Goal: Task Accomplishment & Management: Use online tool/utility

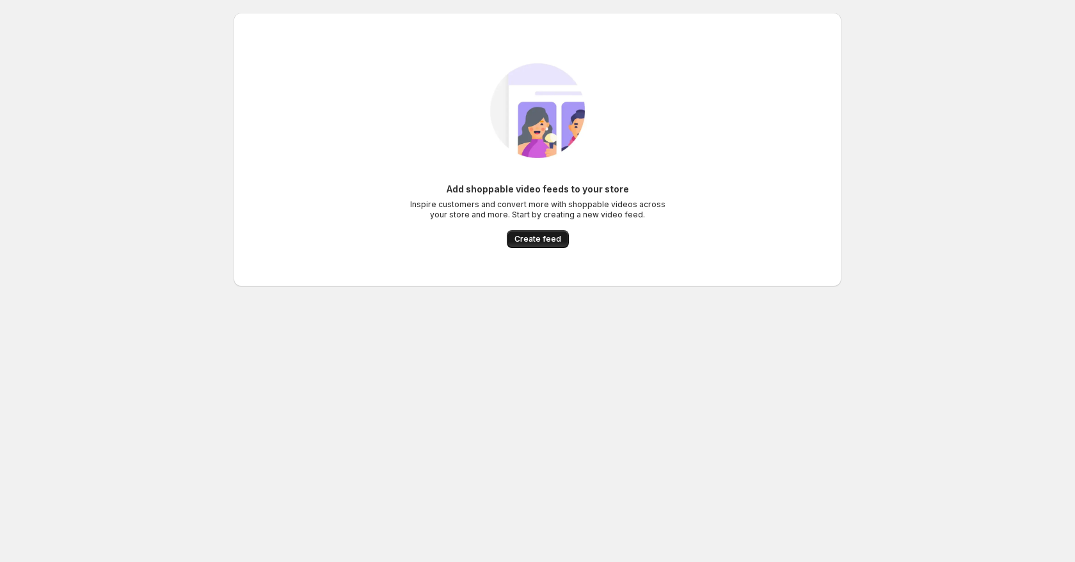
click at [543, 242] on span "Create feed" at bounding box center [537, 239] width 47 height 10
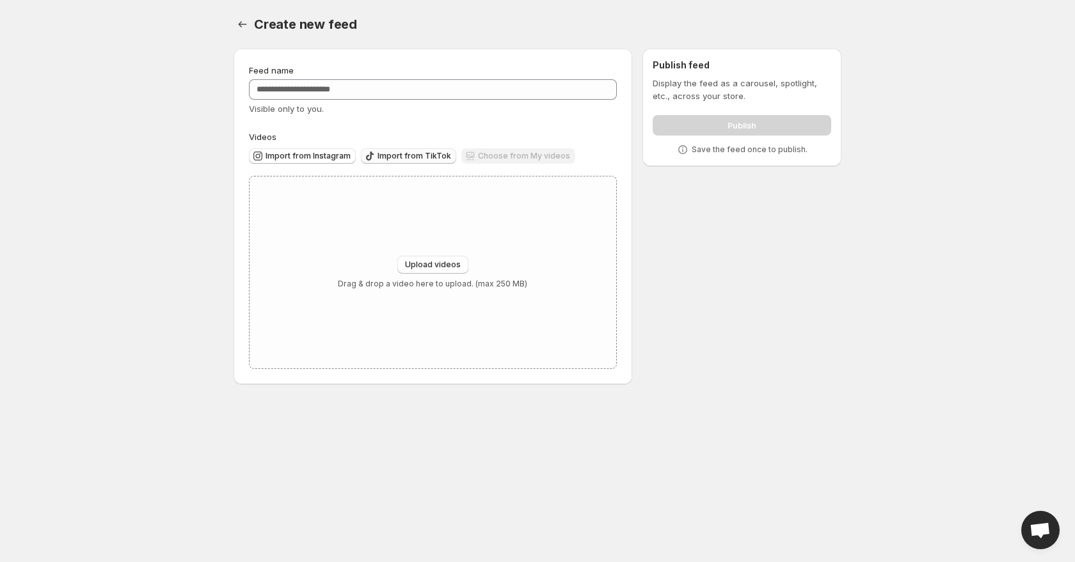
click at [388, 155] on span "Import from TikTok" at bounding box center [415, 156] width 74 height 10
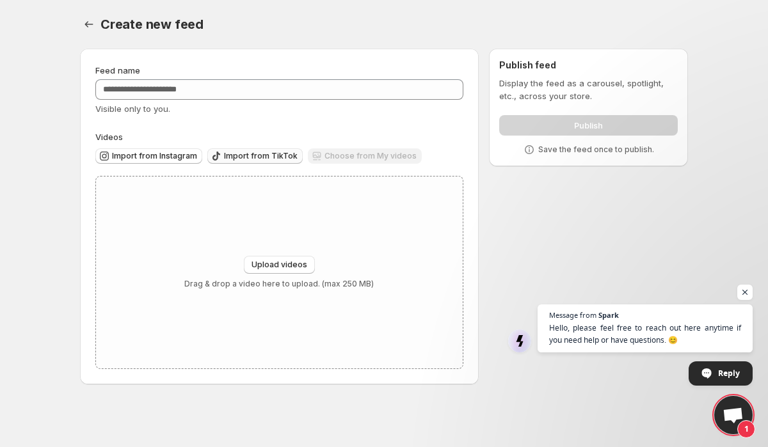
click at [262, 157] on span "Import from TikTok" at bounding box center [261, 156] width 74 height 10
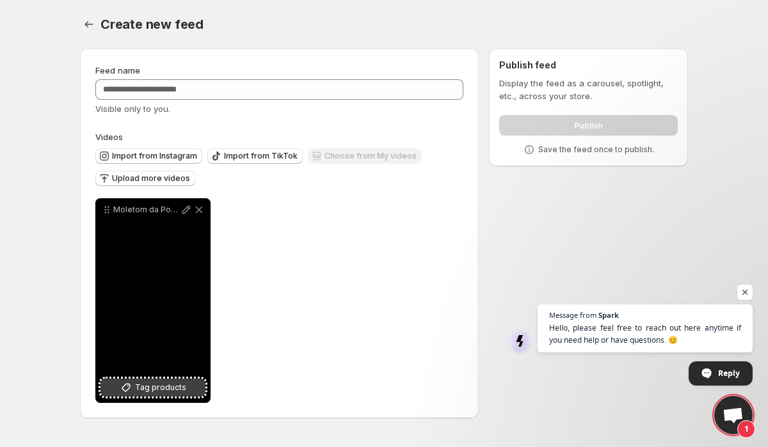
click at [166, 388] on span "Tag products" at bounding box center [160, 387] width 51 height 13
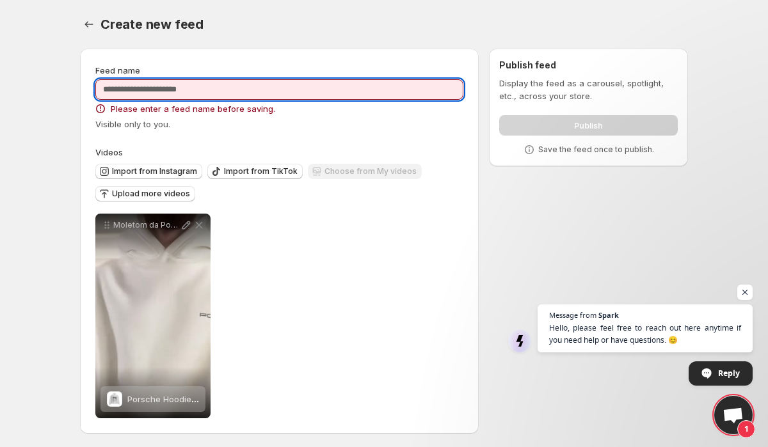
click at [222, 84] on input "Feed name" at bounding box center [279, 89] width 368 height 20
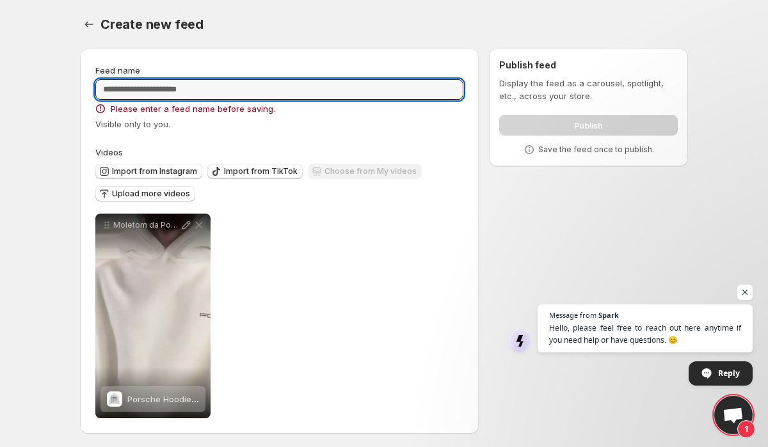
paste input "**********"
type input "**********"
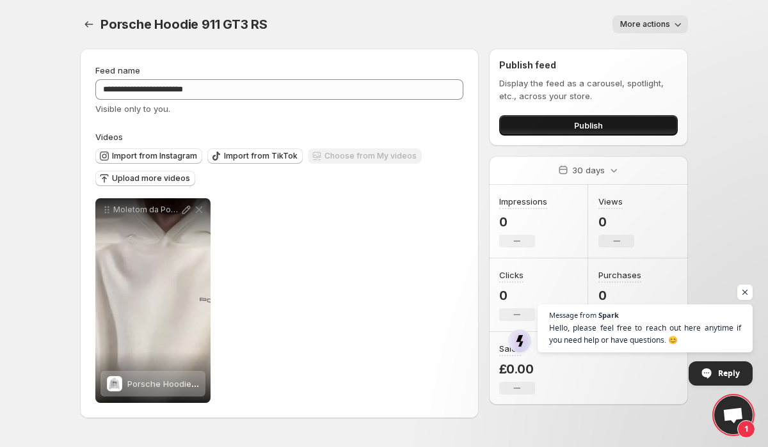
click at [554, 130] on button "Publish" at bounding box center [588, 125] width 179 height 20
click at [558, 123] on button "Publish" at bounding box center [588, 125] width 179 height 20
click at [564, 126] on button "Publish" at bounding box center [588, 125] width 179 height 20
click at [573, 130] on button "Publish" at bounding box center [588, 125] width 179 height 20
click at [555, 120] on button "Publish" at bounding box center [588, 125] width 179 height 20
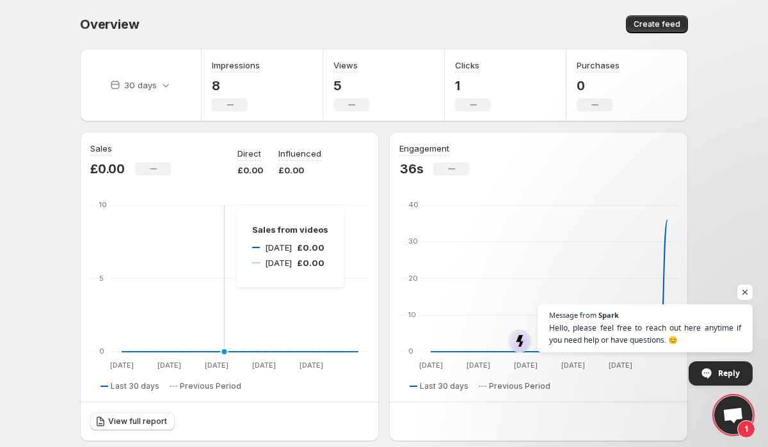
scroll to position [400, 0]
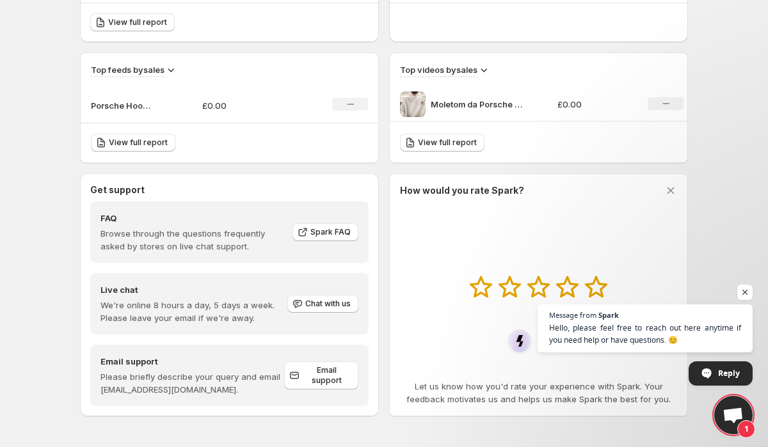
click at [473, 108] on p "Moletom da Porsche em promoo porsche porschegt3rs edit" at bounding box center [479, 104] width 96 height 13
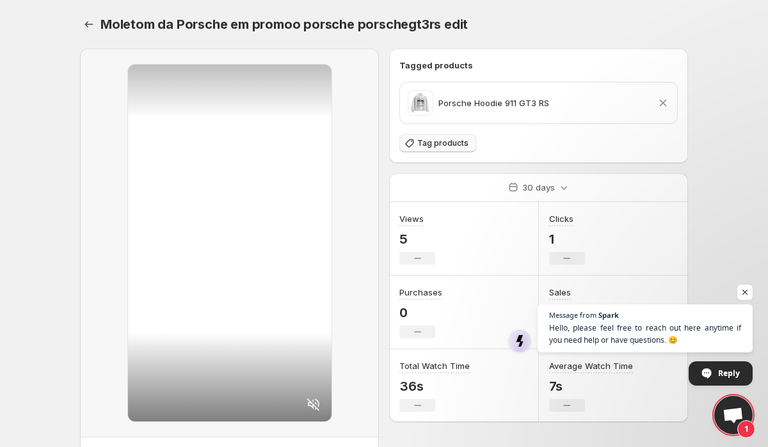
scroll to position [70, 0]
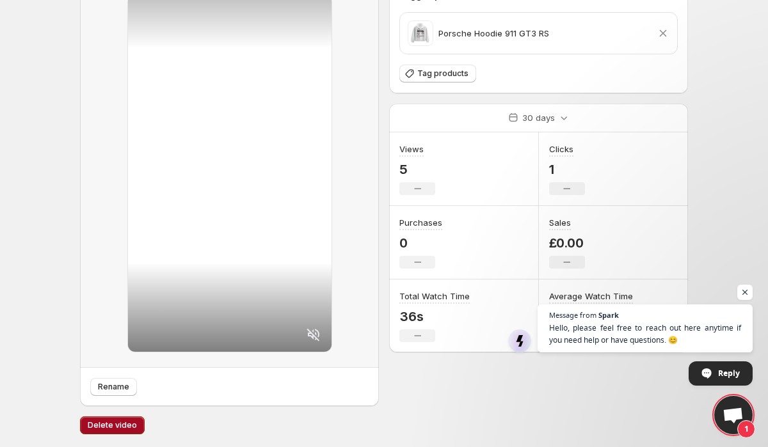
click at [115, 422] on span "Delete video" at bounding box center [112, 425] width 49 height 10
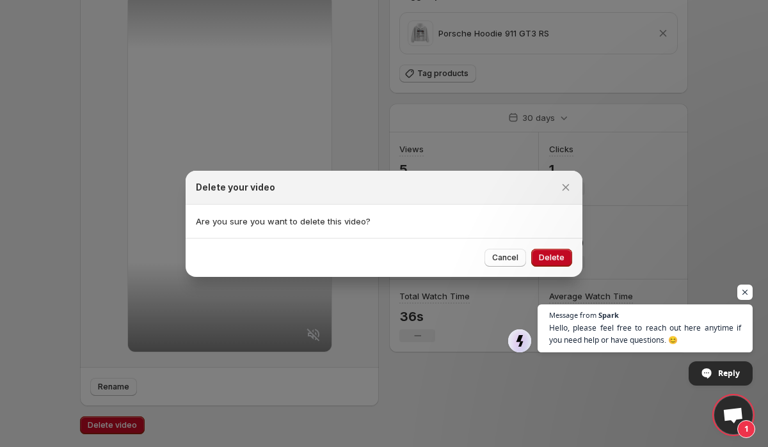
click at [563, 255] on span "Delete" at bounding box center [552, 258] width 26 height 10
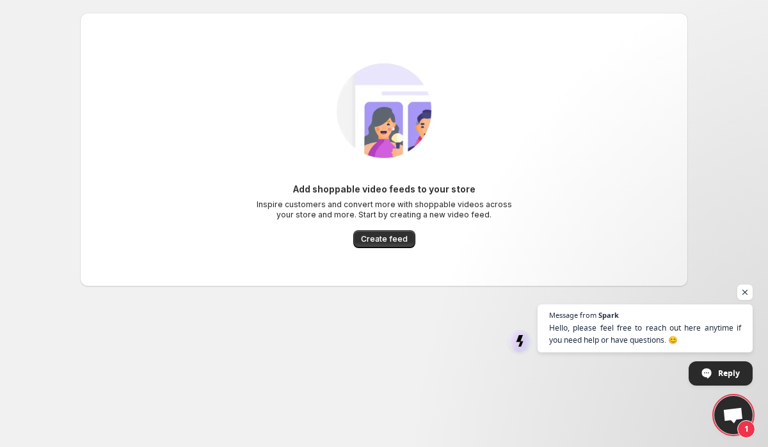
drag, startPoint x: 406, startPoint y: 307, endPoint x: 388, endPoint y: 260, distance: 50.0
click at [406, 304] on div "Add shoppable video feeds to your store Inspire customers and convert more with…" at bounding box center [379, 176] width 618 height 346
click at [385, 240] on span "Create feed" at bounding box center [384, 239] width 47 height 10
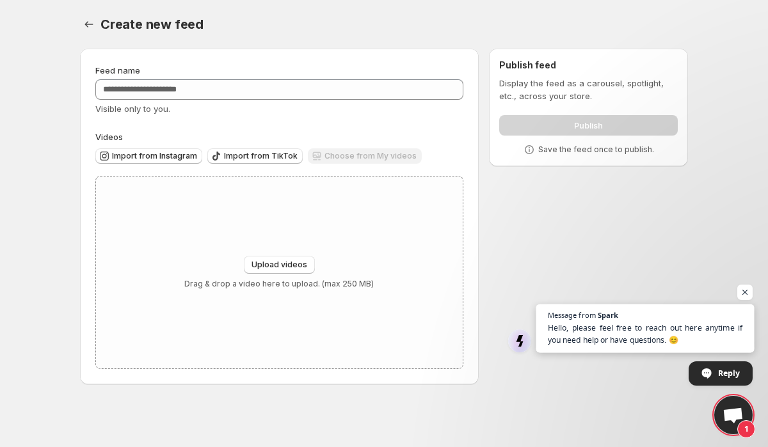
click at [589, 328] on span "Hello, please feel free to reach out here anytime if you need help or have ques…" at bounding box center [645, 334] width 195 height 25
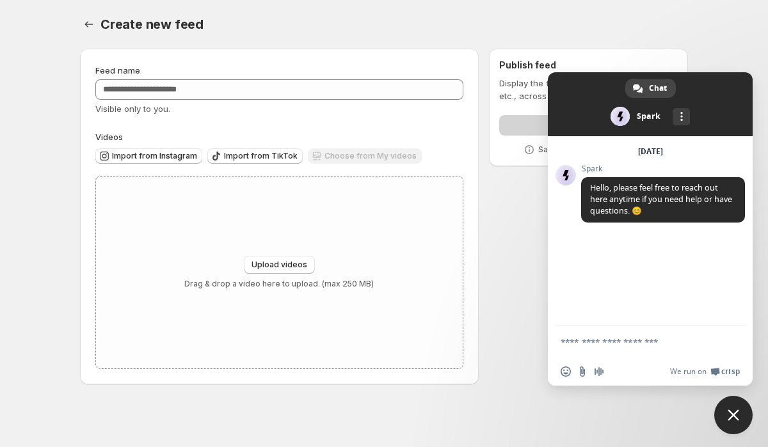
click at [487, 6] on div "Create new feed. This page is ready Create new feed" at bounding box center [384, 24] width 608 height 49
click at [719, 411] on span "Close chat" at bounding box center [733, 415] width 38 height 38
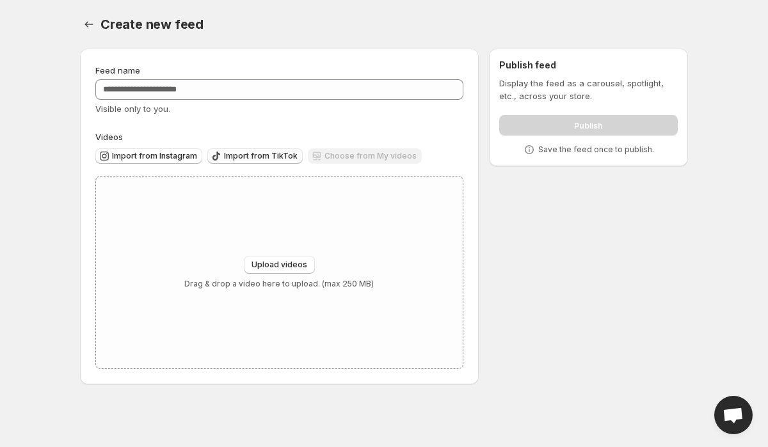
click at [263, 160] on span "Import from TikTok" at bounding box center [261, 156] width 74 height 10
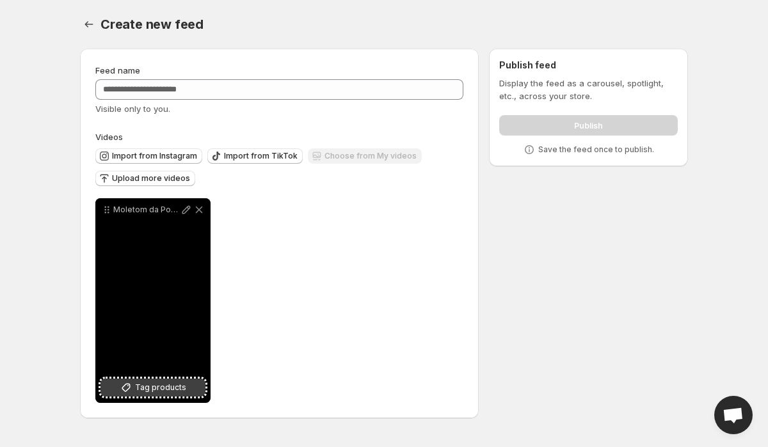
click at [136, 390] on span "Tag products" at bounding box center [160, 387] width 51 height 13
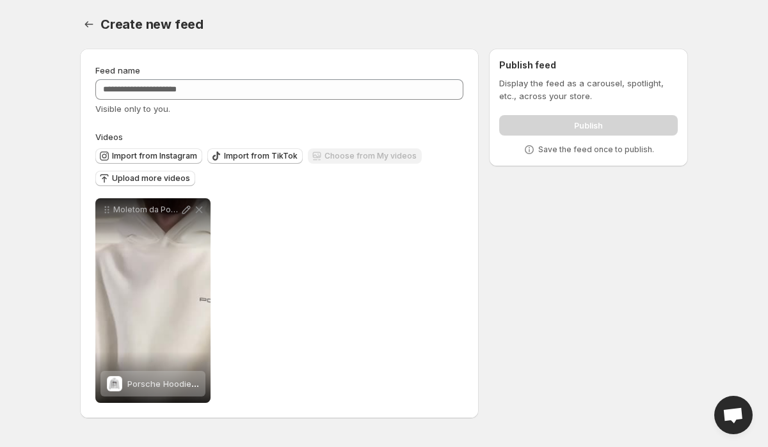
click at [572, 115] on div "Publish" at bounding box center [588, 123] width 179 height 26
click at [594, 147] on p "Save the feed once to publish." at bounding box center [596, 150] width 116 height 10
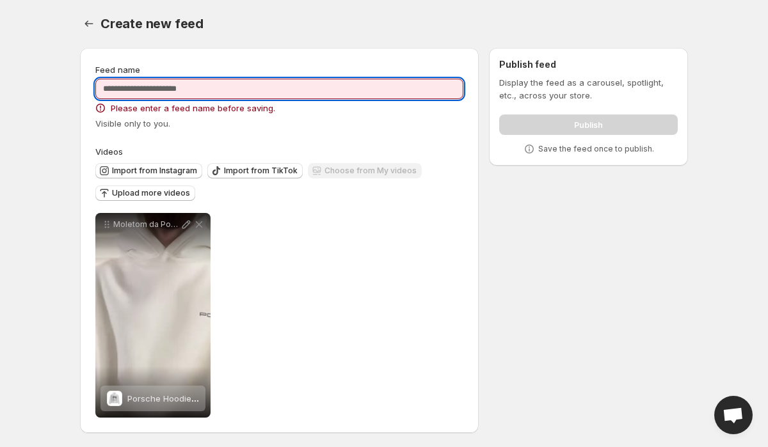
click at [190, 87] on input "Feed name" at bounding box center [279, 89] width 368 height 20
paste input "**********"
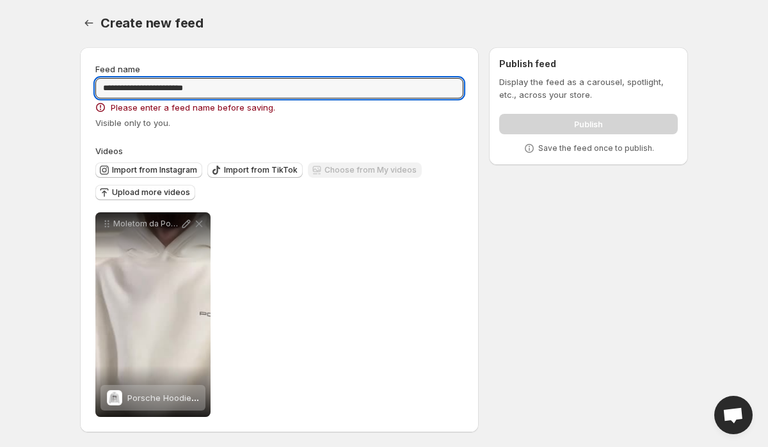
type input "**********"
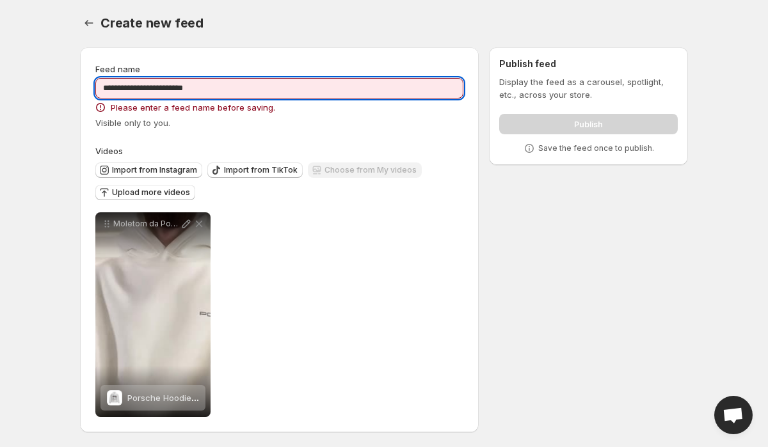
scroll to position [0, 0]
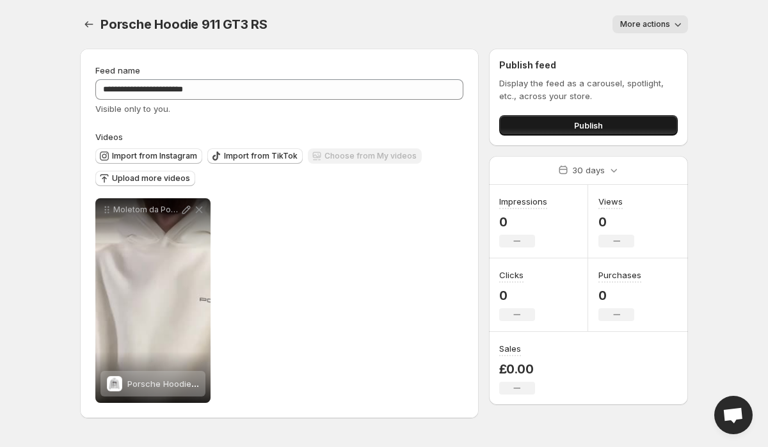
click at [599, 129] on span "Publish" at bounding box center [588, 125] width 29 height 13
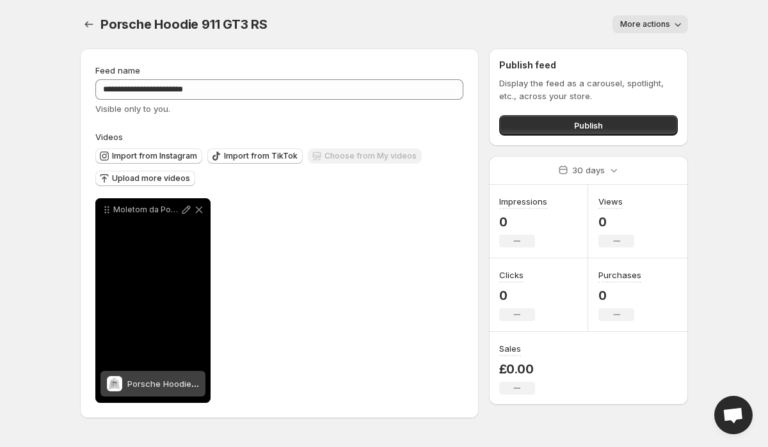
click at [135, 381] on span "Porsche Hoodie 911 GT3 RS" at bounding box center [182, 384] width 111 height 10
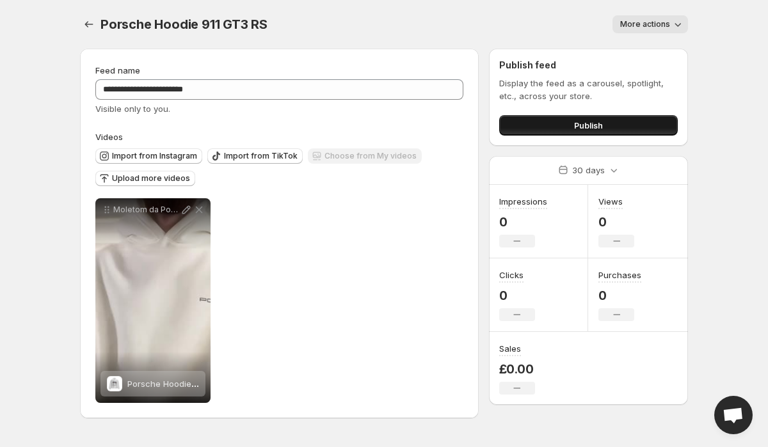
click at [632, 123] on button "Publish" at bounding box center [588, 125] width 179 height 20
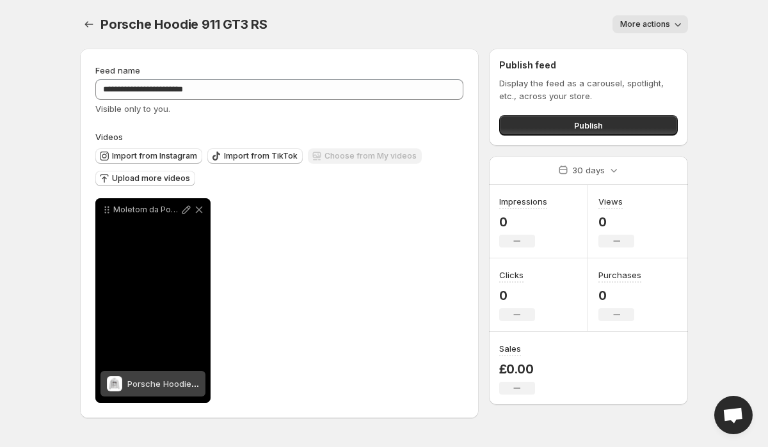
click at [161, 224] on div "Moletom da Porsche em promoo porsche porschegt3rs edit" at bounding box center [152, 300] width 115 height 205
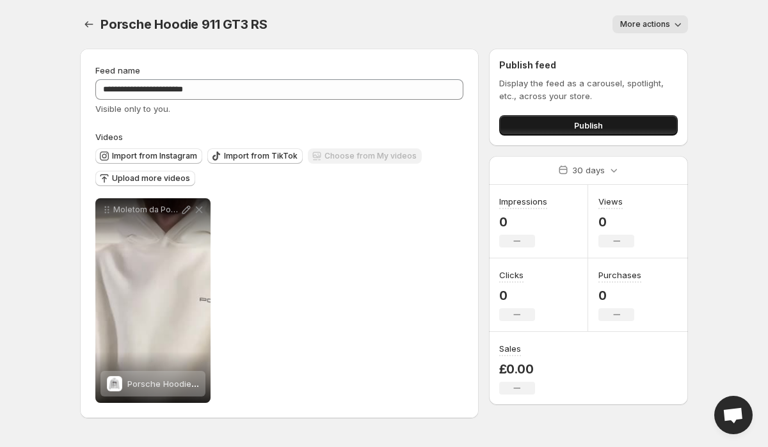
click at [555, 130] on button "Publish" at bounding box center [588, 125] width 179 height 20
click at [265, 155] on span "Import from TikTok" at bounding box center [261, 156] width 74 height 10
click at [232, 158] on span "Import from TikTok" at bounding box center [261, 156] width 74 height 10
click at [88, 28] on icon "Settings" at bounding box center [89, 24] width 13 height 13
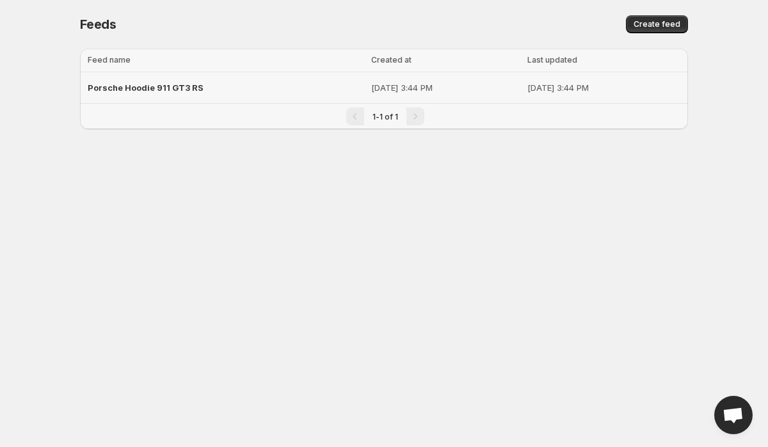
click at [260, 87] on div "Porsche Hoodie 911 GT3 RS" at bounding box center [226, 87] width 276 height 23
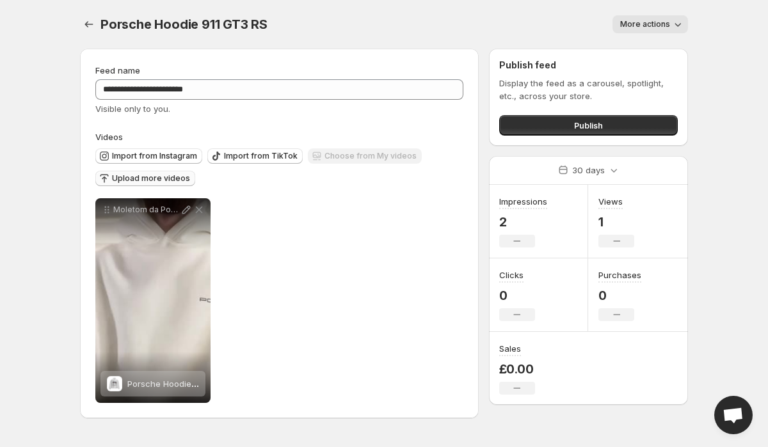
click at [152, 177] on span "Upload more videos" at bounding box center [151, 178] width 78 height 10
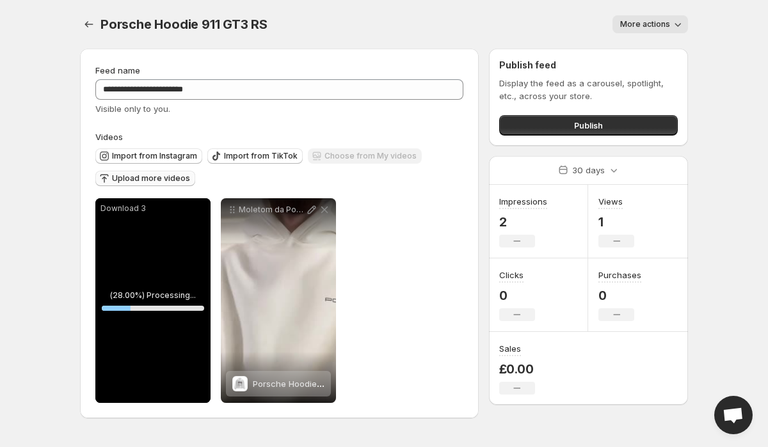
click at [435, 305] on div "**********" at bounding box center [279, 300] width 368 height 205
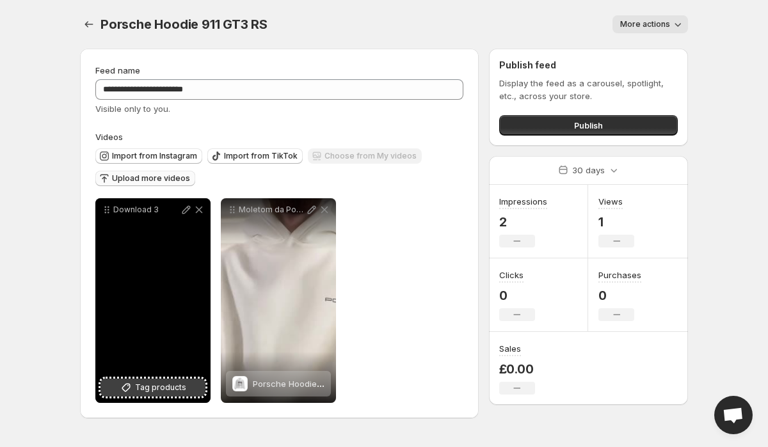
click at [154, 395] on button "Tag products" at bounding box center [152, 388] width 105 height 18
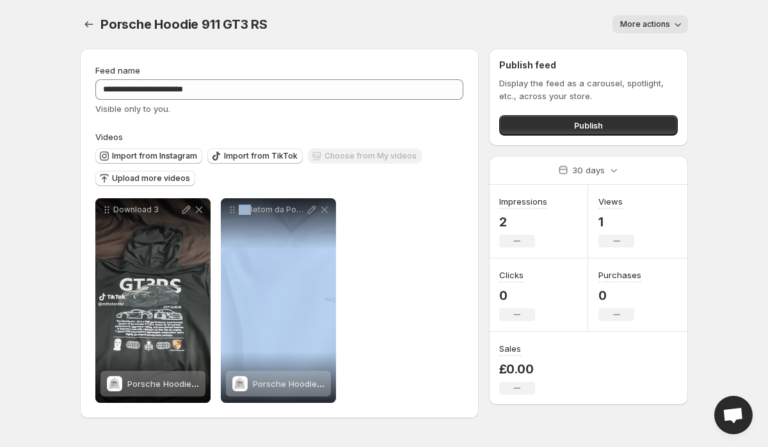
drag, startPoint x: 248, startPoint y: 211, endPoint x: 164, endPoint y: 212, distance: 84.5
click at [219, 210] on div "**********" at bounding box center [215, 300] width 241 height 205
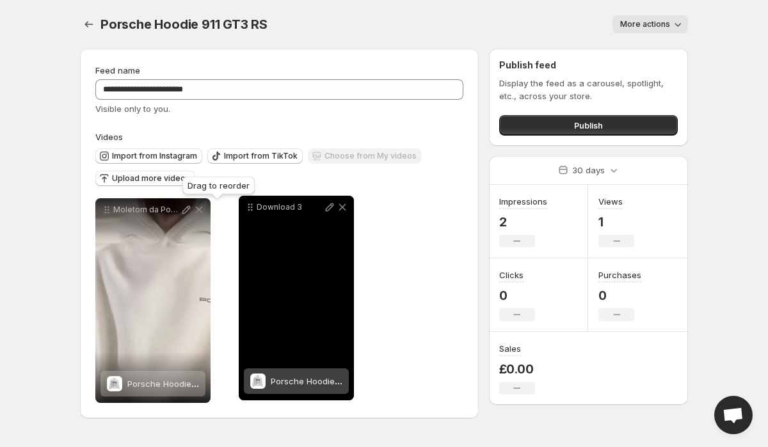
drag, startPoint x: 105, startPoint y: 211, endPoint x: 248, endPoint y: 209, distance: 142.7
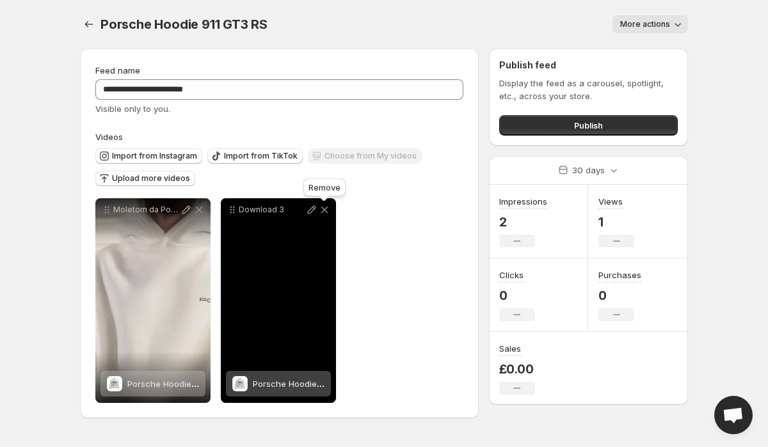
click at [326, 209] on icon at bounding box center [324, 209] width 13 height 13
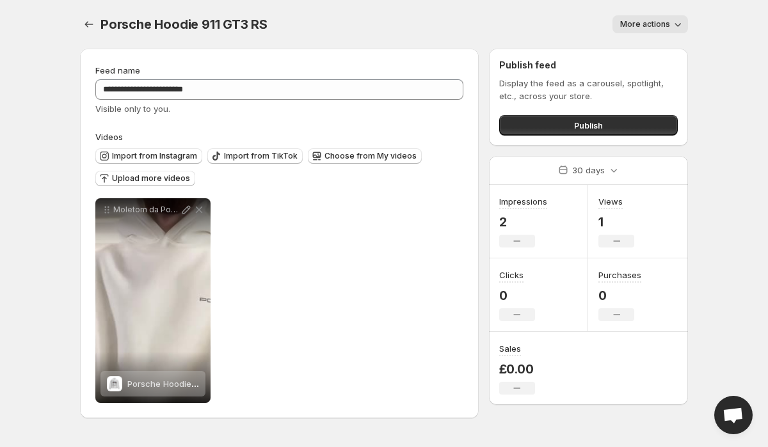
click at [600, 10] on div "Porsche Hoodie 911 GT3 RS. This page is ready Porsche Hoodie 911 GT3 RS More ac…" at bounding box center [384, 24] width 608 height 49
click at [246, 157] on span "Import from TikTok" at bounding box center [261, 156] width 74 height 10
click at [244, 151] on span "Import from TikTok" at bounding box center [261, 156] width 74 height 10
click at [274, 157] on span "Import from TikTok" at bounding box center [261, 156] width 74 height 10
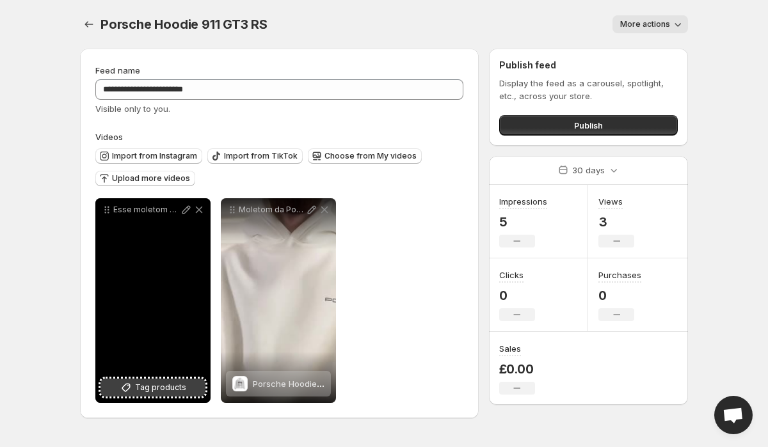
click at [129, 390] on icon at bounding box center [126, 387] width 13 height 13
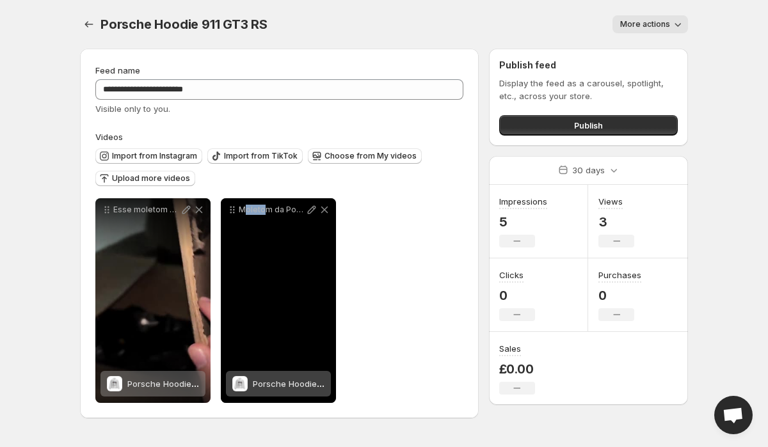
drag, startPoint x: 266, startPoint y: 212, endPoint x: 237, endPoint y: 211, distance: 28.2
click at [244, 211] on p "Moletom da Porsche em promoo porsche porschegt3rs edit" at bounding box center [272, 210] width 67 height 10
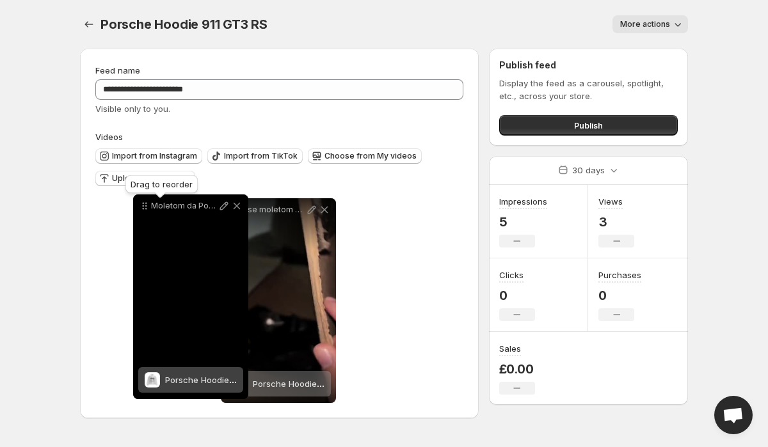
drag, startPoint x: 230, startPoint y: 209, endPoint x: 123, endPoint y: 206, distance: 106.9
click at [138, 206] on icon at bounding box center [144, 206] width 13 height 13
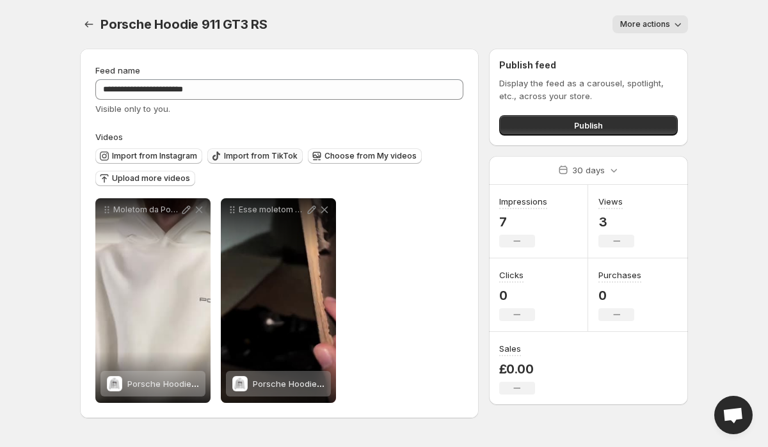
click at [225, 155] on span "Import from TikTok" at bounding box center [261, 156] width 74 height 10
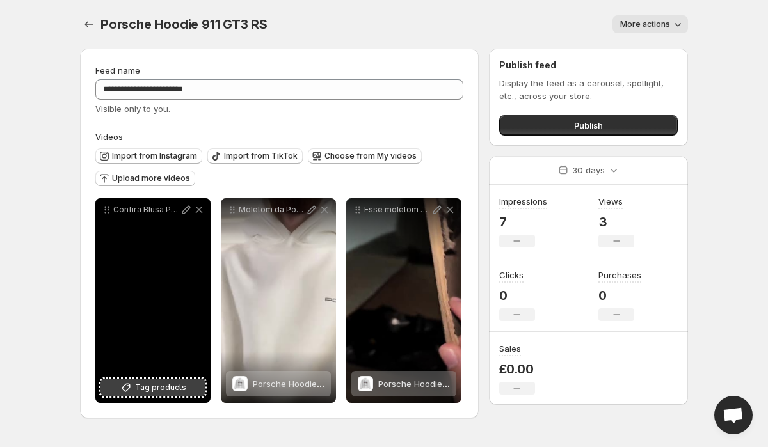
click at [132, 386] on icon at bounding box center [126, 387] width 13 height 13
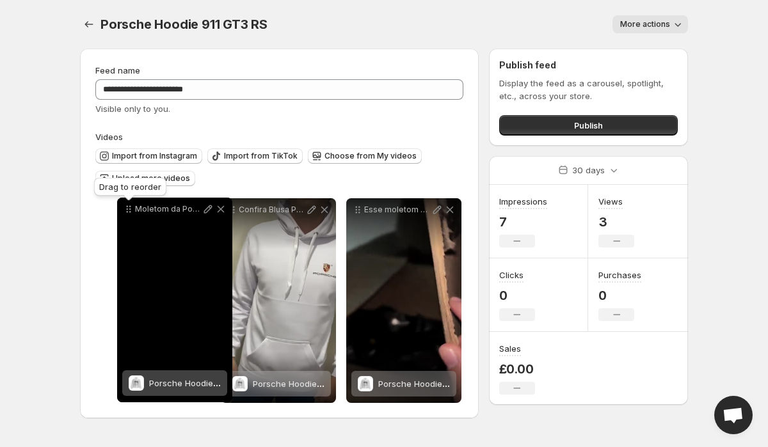
drag, startPoint x: 229, startPoint y: 210, endPoint x: 125, endPoint y: 209, distance: 104.3
click at [125, 209] on icon at bounding box center [128, 209] width 13 height 13
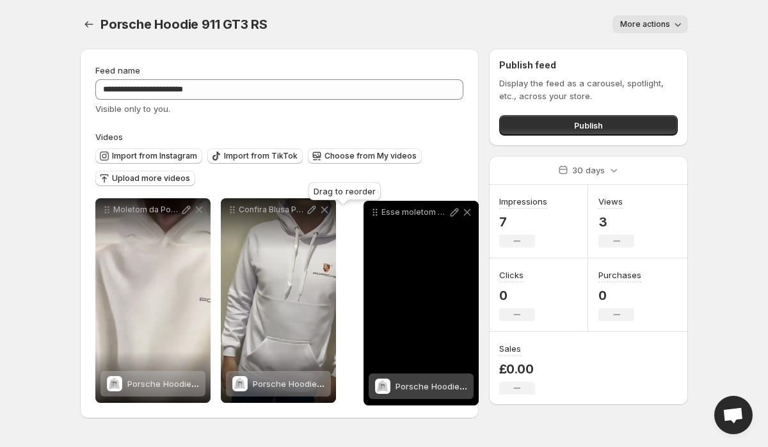
drag, startPoint x: 354, startPoint y: 209, endPoint x: 371, endPoint y: 211, distance: 17.5
click at [371, 211] on icon at bounding box center [375, 212] width 13 height 13
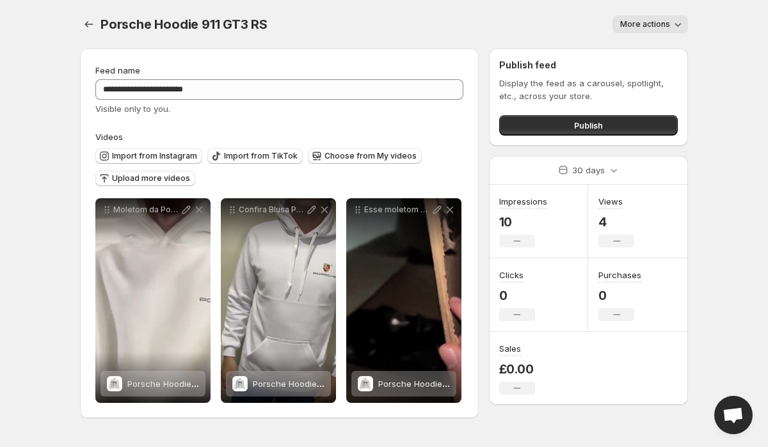
click at [249, 126] on div "**********" at bounding box center [279, 233] width 368 height 339
click at [247, 154] on span "Import from TikTok" at bounding box center [261, 156] width 74 height 10
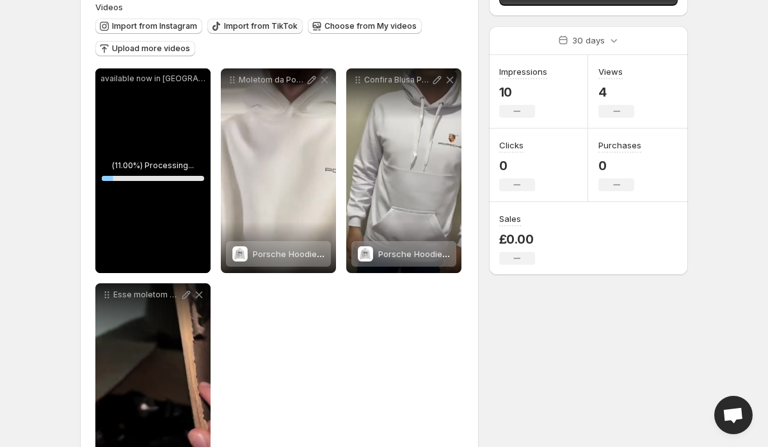
scroll to position [153, 0]
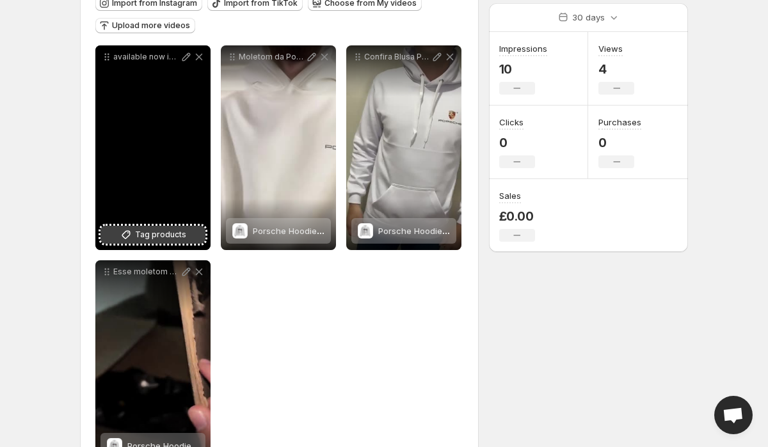
click at [145, 237] on span "Tag products" at bounding box center [160, 234] width 51 height 13
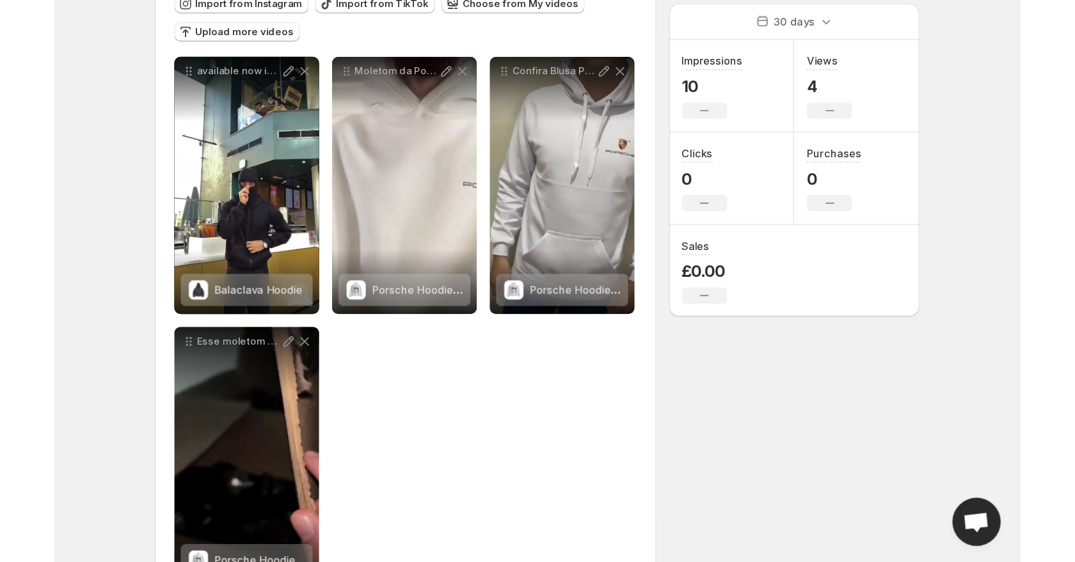
scroll to position [0, 0]
